Goal: Information Seeking & Learning: Check status

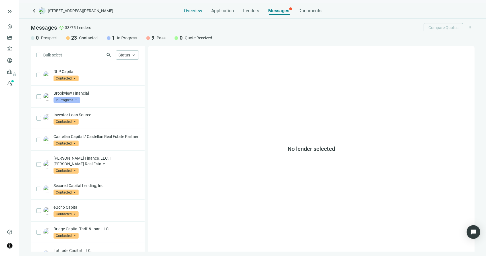
click at [197, 12] on span "Overview" at bounding box center [193, 11] width 18 height 6
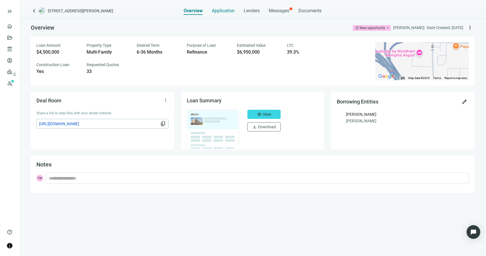
click at [224, 12] on span "Application" at bounding box center [223, 11] width 23 height 6
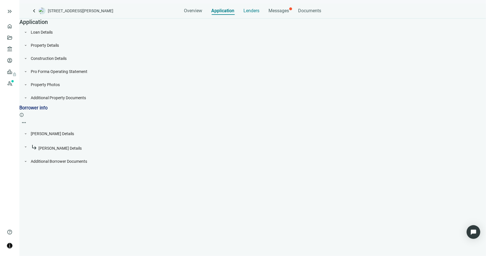
click at [255, 13] on span "Lenders" at bounding box center [252, 11] width 16 height 6
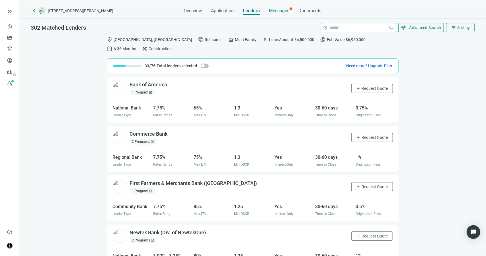
click at [274, 12] on span "Messages" at bounding box center [279, 10] width 21 height 5
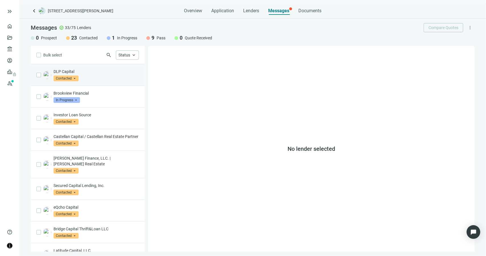
click at [95, 85] on div "DLP Capital Contacted arrow_drop_down" at bounding box center [88, 75] width 114 height 22
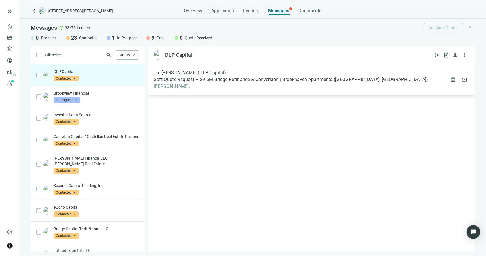
click at [164, 88] on span "[PERSON_NAME]," at bounding box center [291, 86] width 275 height 6
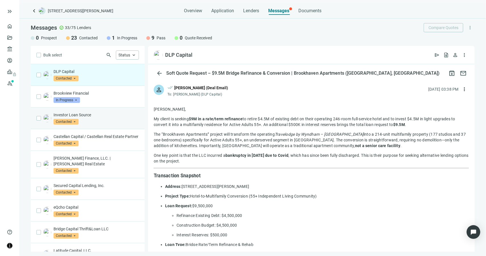
click at [88, 120] on div "Investor Loan Source Contacted arrow_drop_down" at bounding box center [96, 118] width 85 height 13
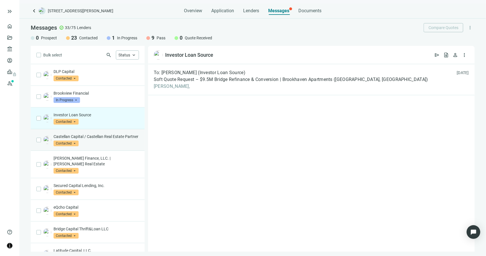
click at [97, 139] on p "Castellan Capital / Castellan Real Estate Partner" at bounding box center [96, 137] width 85 height 6
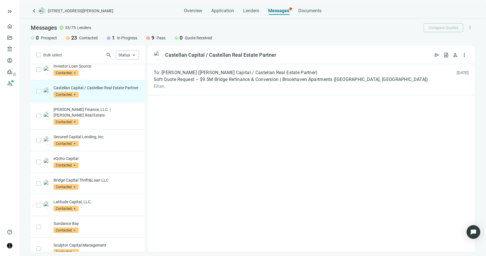
scroll to position [57, 0]
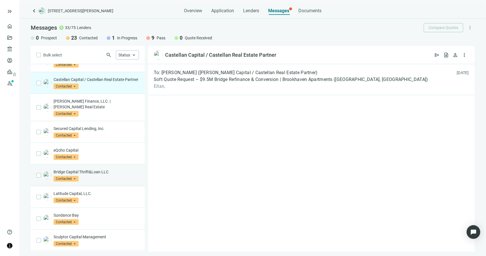
click at [104, 171] on p "Bridge Capital Thrift&Loan LLC" at bounding box center [96, 172] width 85 height 6
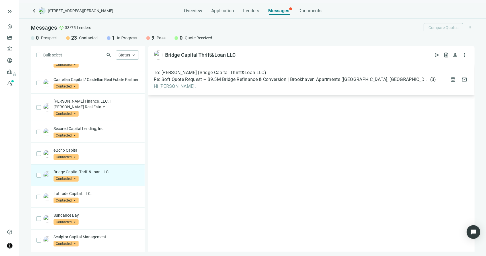
click at [177, 86] on span "Hi [PERSON_NAME]," at bounding box center [295, 86] width 283 height 6
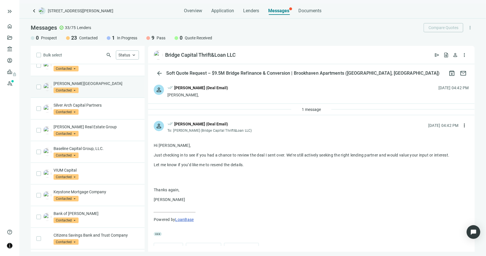
scroll to position [273, 0]
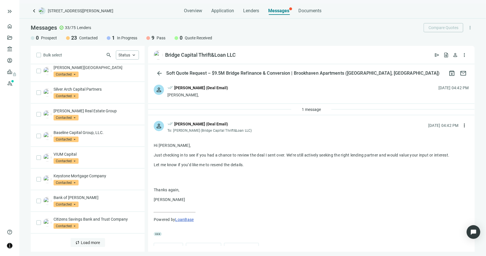
click at [85, 242] on span "Load more" at bounding box center [90, 242] width 19 height 5
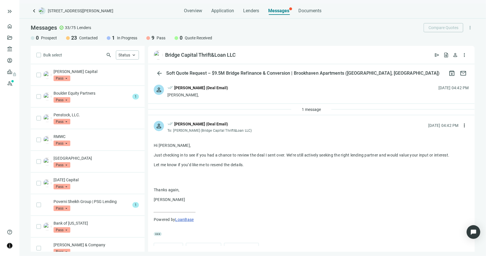
scroll to position [535, 0]
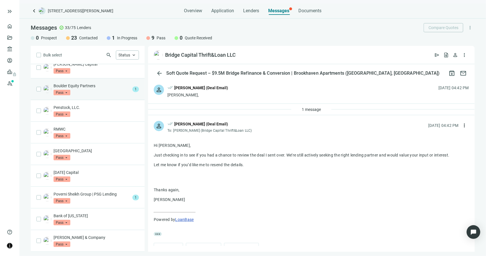
click at [93, 95] on div "Boulder Equity Partners Pass arrow_drop_down" at bounding box center [92, 89] width 77 height 13
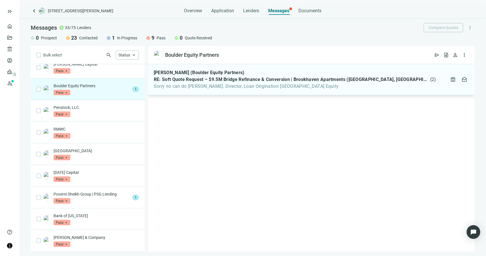
click at [183, 89] on span "Sorry no can do [PERSON_NAME]. Director, Loan Origination [GEOGRAPHIC_DATA] Equ…" at bounding box center [295, 86] width 283 height 6
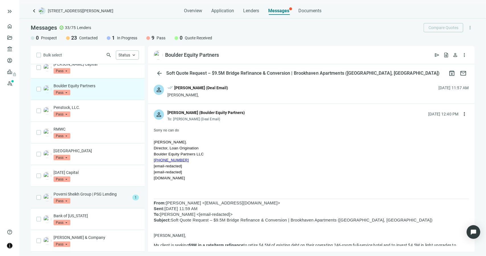
click at [123, 199] on div "Poverni Sheikh Group | PSG Lending Pass arrow_drop_down" at bounding box center [92, 197] width 77 height 13
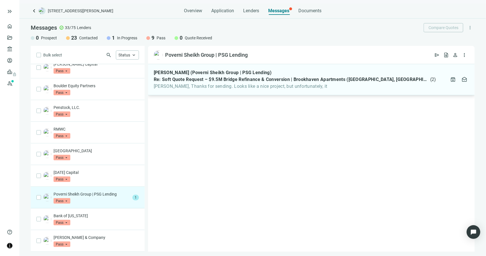
click at [210, 88] on span "[PERSON_NAME], Thanks for sending. Looks like a nice project, but unfortunately…" at bounding box center [295, 86] width 283 height 6
